Goal: Use online tool/utility

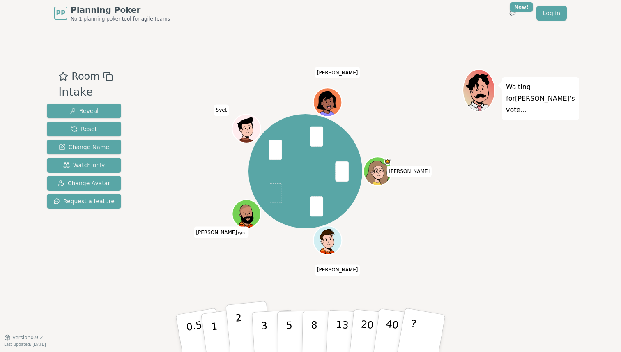
click at [239, 337] on p "2" at bounding box center [240, 334] width 11 height 45
click at [245, 343] on button "2" at bounding box center [248, 333] width 47 height 65
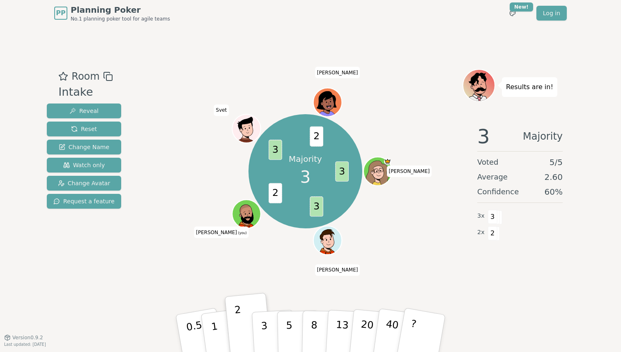
click at [436, 251] on div "Majority 3 3 3 2 3 2 [PERSON_NAME] (you) [PERSON_NAME]" at bounding box center [305, 171] width 314 height 175
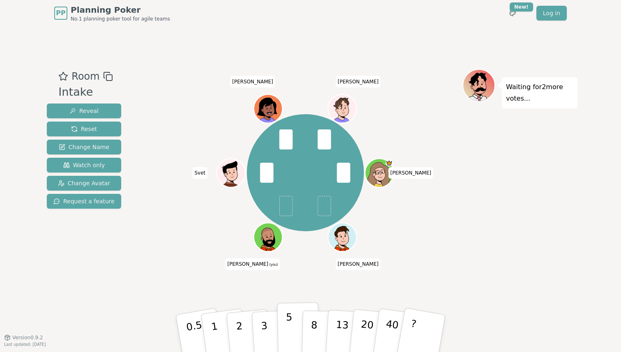
click at [294, 312] on button "5" at bounding box center [298, 333] width 42 height 62
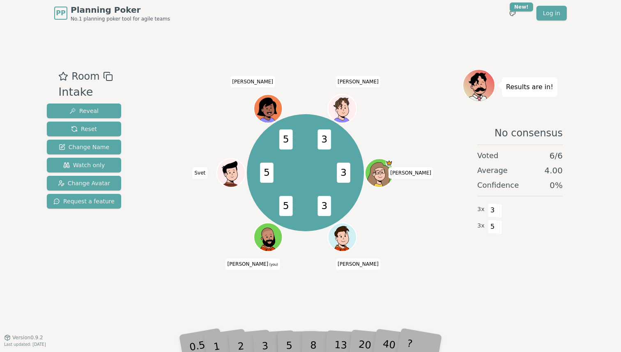
click at [507, 248] on div "No consensus Voted 6 / 6 Average 4.00 Confidence 0 % 3 x 3 3 x 5" at bounding box center [519, 200] width 115 height 164
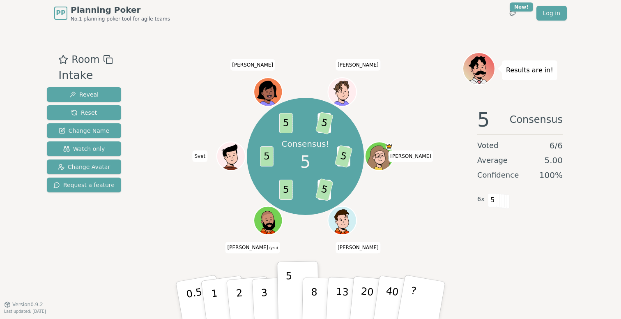
click at [562, 279] on div "Room Intake Reveal Reset Change Name Watch only Change Avatar Request a feature…" at bounding box center [311, 164] width 534 height 277
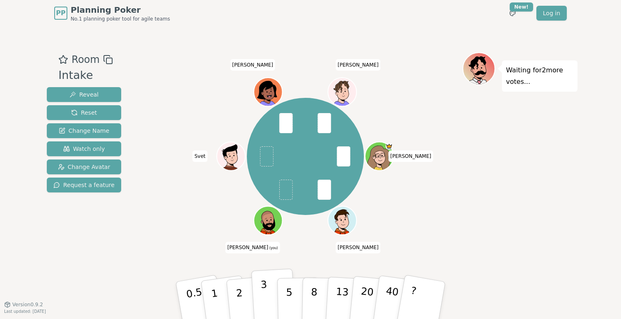
click at [265, 297] on p "3" at bounding box center [264, 300] width 9 height 45
click at [242, 300] on p "2" at bounding box center [240, 301] width 11 height 45
click at [233, 291] on button "2" at bounding box center [248, 300] width 47 height 65
click at [263, 293] on p "3" at bounding box center [264, 300] width 9 height 45
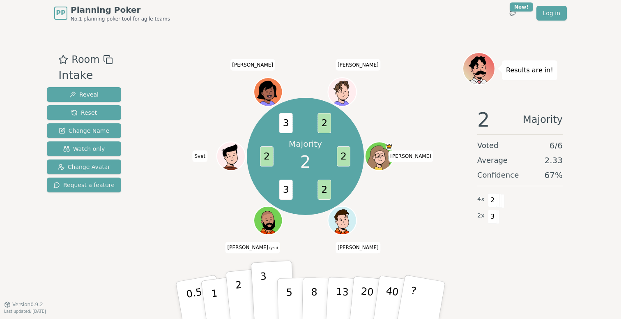
click at [239, 298] on p "2" at bounding box center [240, 301] width 11 height 45
